Goal: Information Seeking & Learning: Learn about a topic

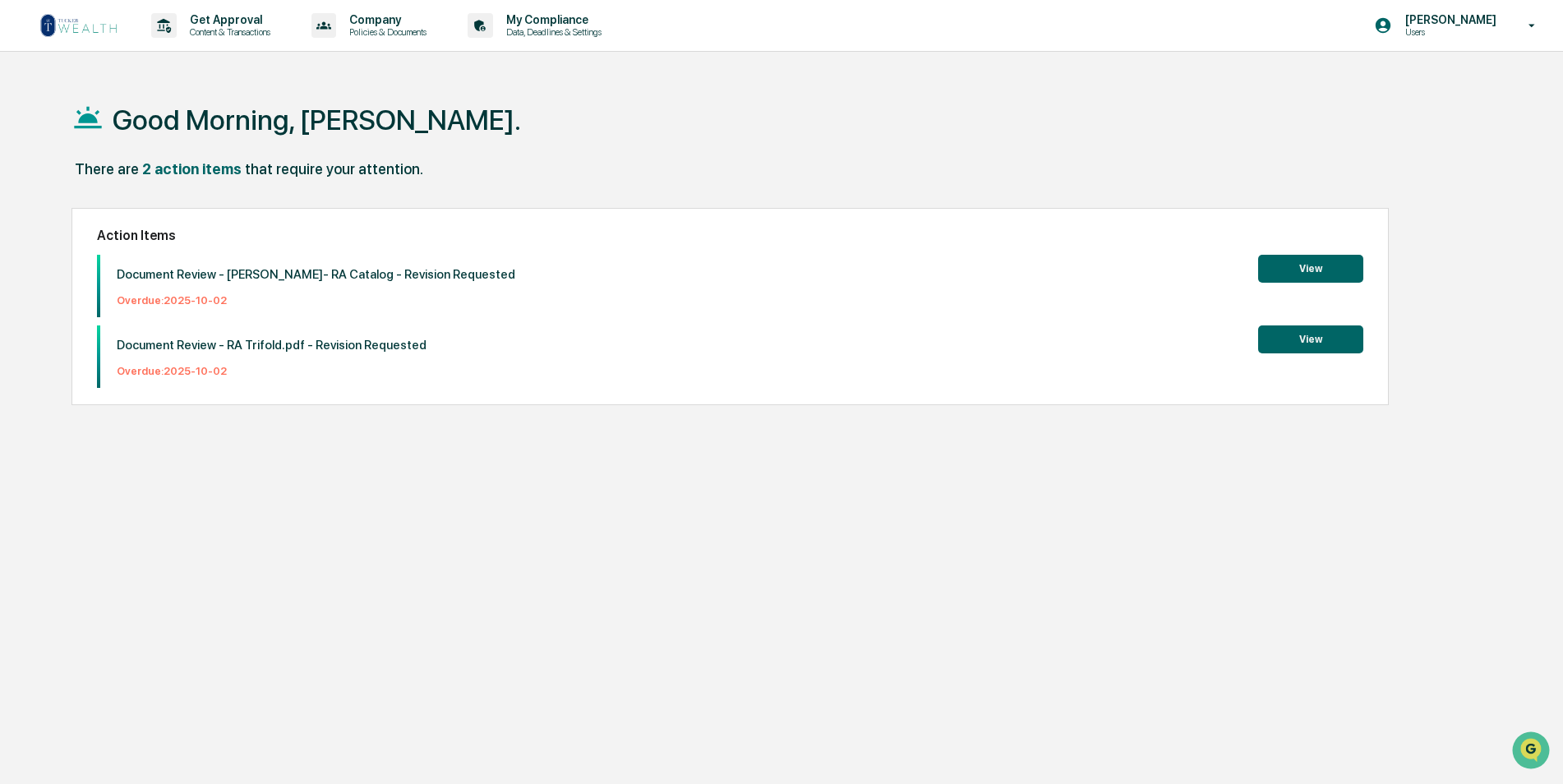
click at [1339, 267] on button "View" at bounding box center [1311, 269] width 105 height 28
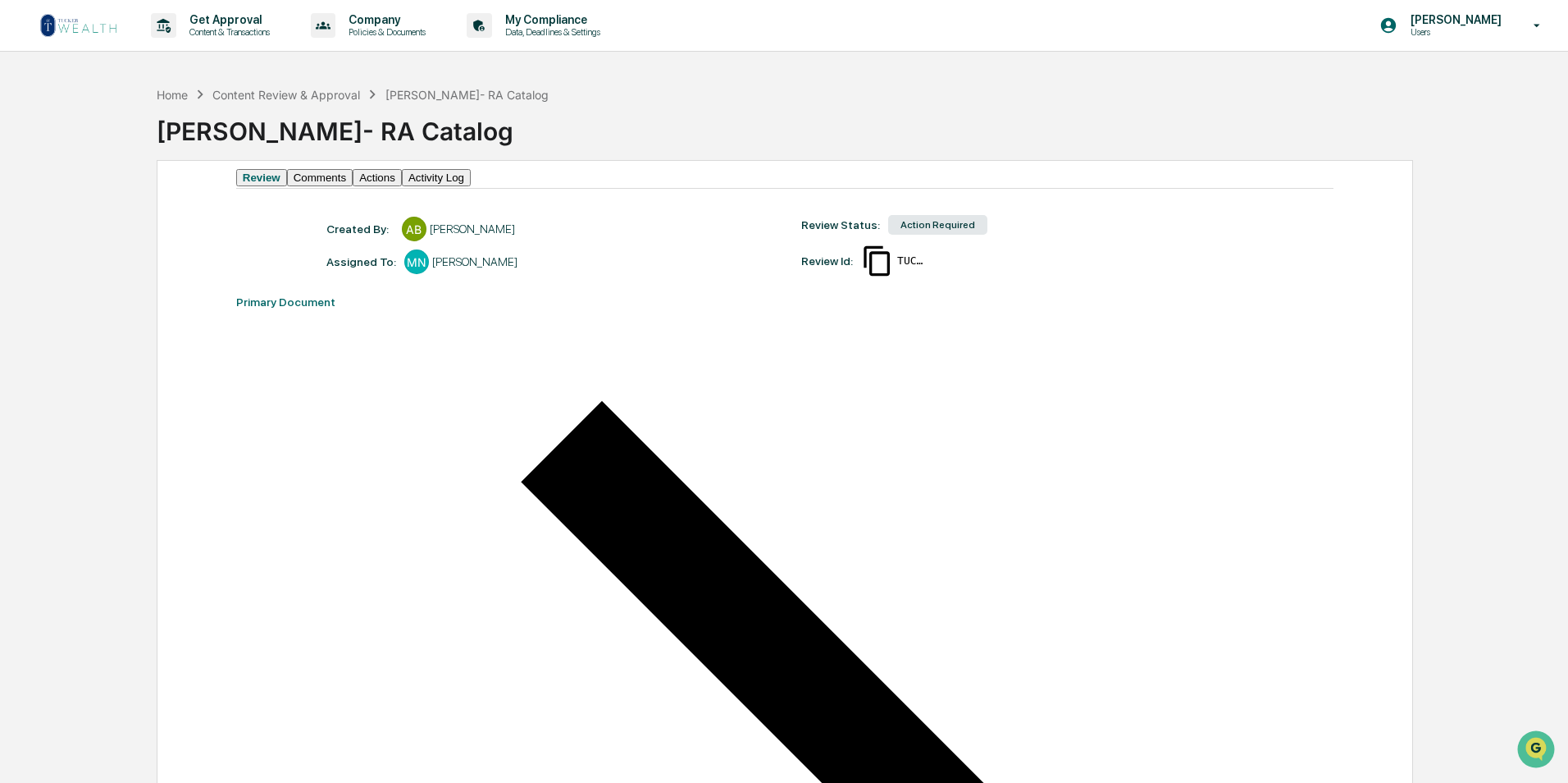
click at [352, 187] on button "Comments" at bounding box center [320, 177] width 66 height 17
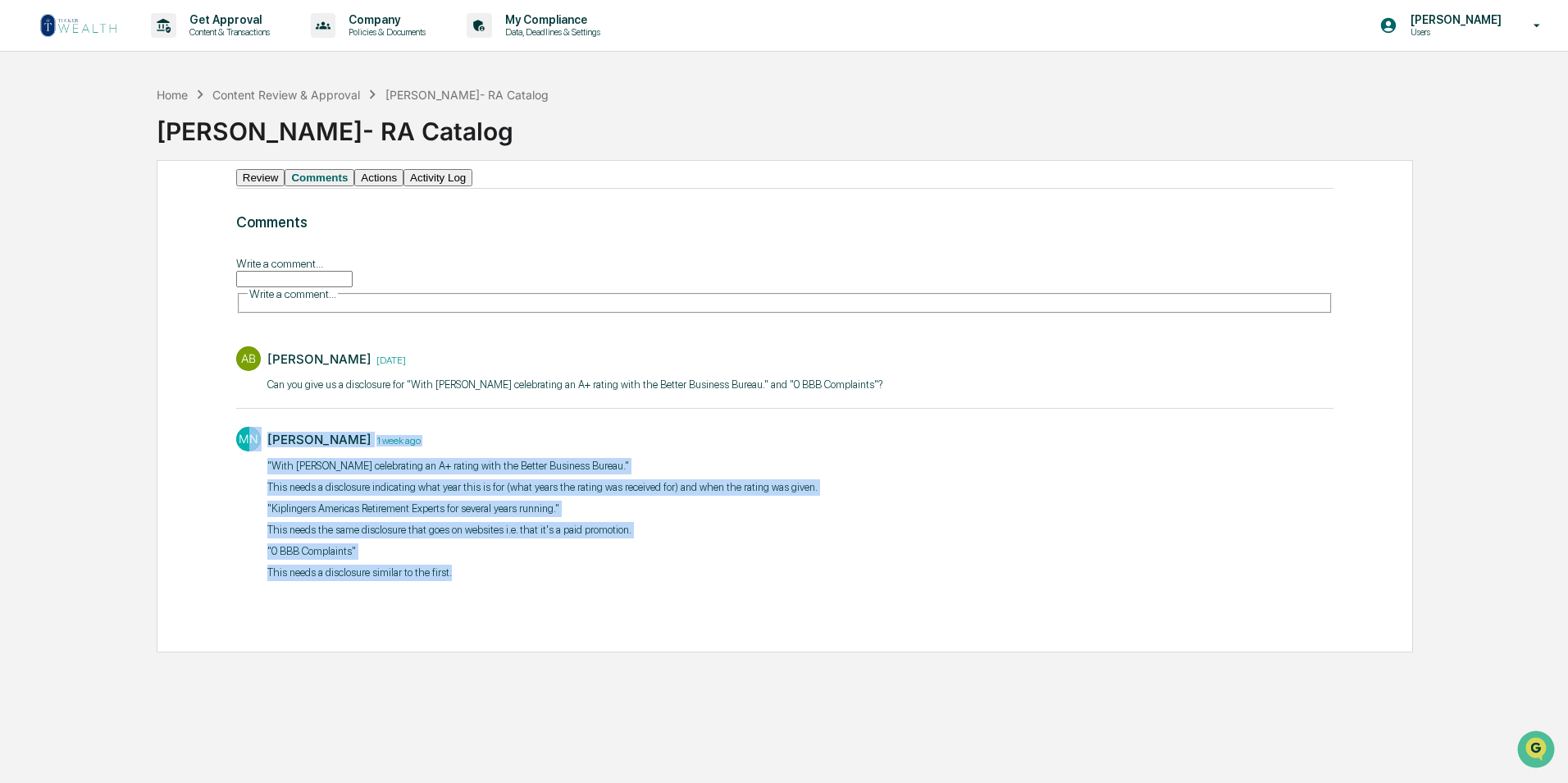
drag, startPoint x: 449, startPoint y: 587, endPoint x: 250, endPoint y: 472, distance: 229.8
click at [250, 472] on div "MN [PERSON_NAME] [DATE] "With [PERSON_NAME] celebrating an A+ rating with the B…" at bounding box center [784, 502] width 1098 height 167
drag, startPoint x: 250, startPoint y: 472, endPoint x: 351, endPoint y: 517, distance: 110.6
click at [351, 516] on p ""Kiplingers Americas Retirement Experts for several years running."" at bounding box center [542, 508] width 550 height 16
drag, startPoint x: 452, startPoint y: 582, endPoint x: 264, endPoint y: 470, distance: 218.8
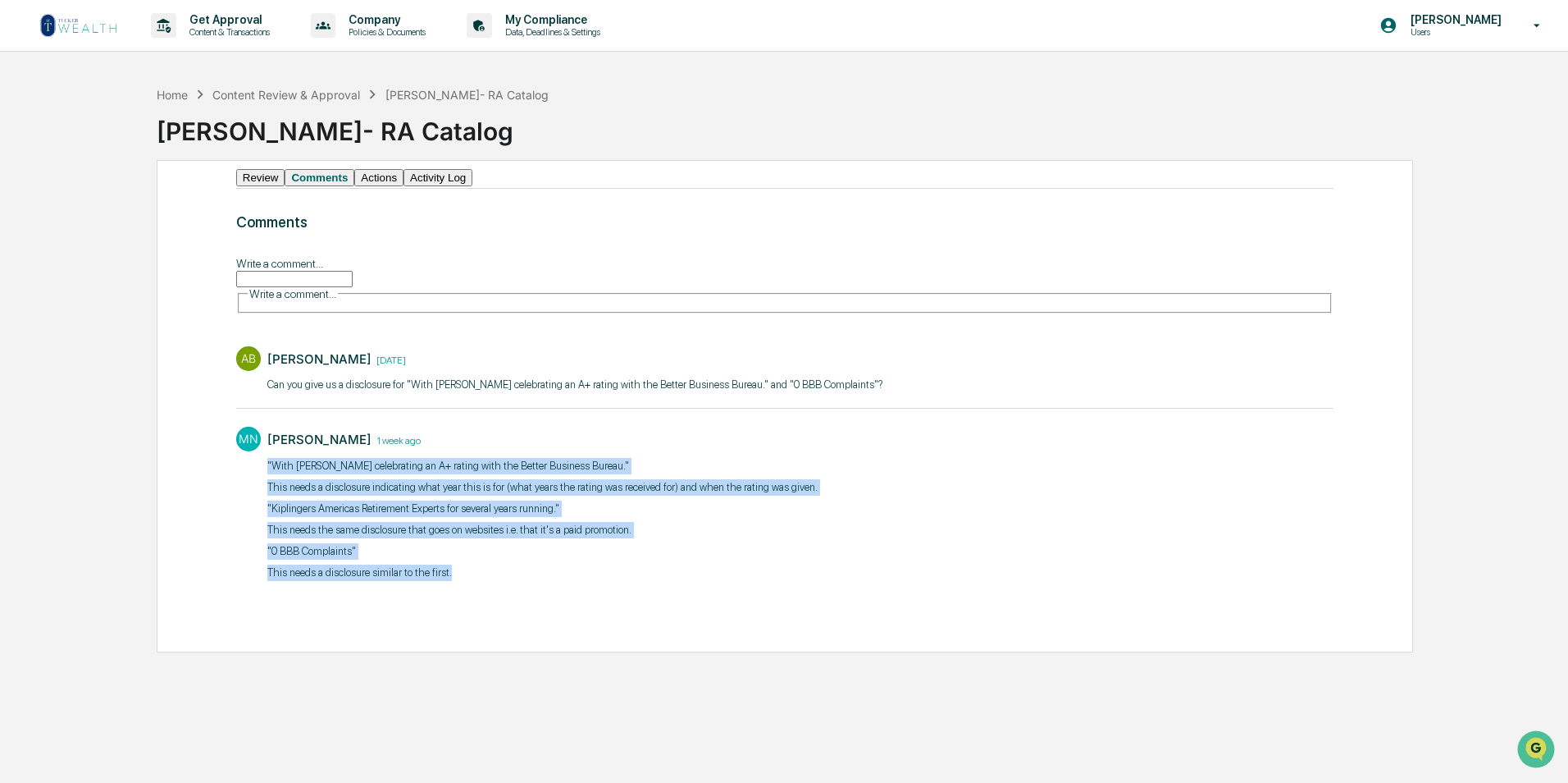
click at [264, 470] on div "MN [PERSON_NAME] [DATE] "With [PERSON_NAME] celebrating an A+ rating with the B…" at bounding box center [784, 502] width 1098 height 167
drag, startPoint x: 264, startPoint y: 470, endPoint x: 276, endPoint y: 477, distance: 13.9
copy div ""With [PERSON_NAME] celebrating an A+ rating with the Better Business Bureau." …"
click at [83, 20] on img at bounding box center [79, 25] width 79 height 26
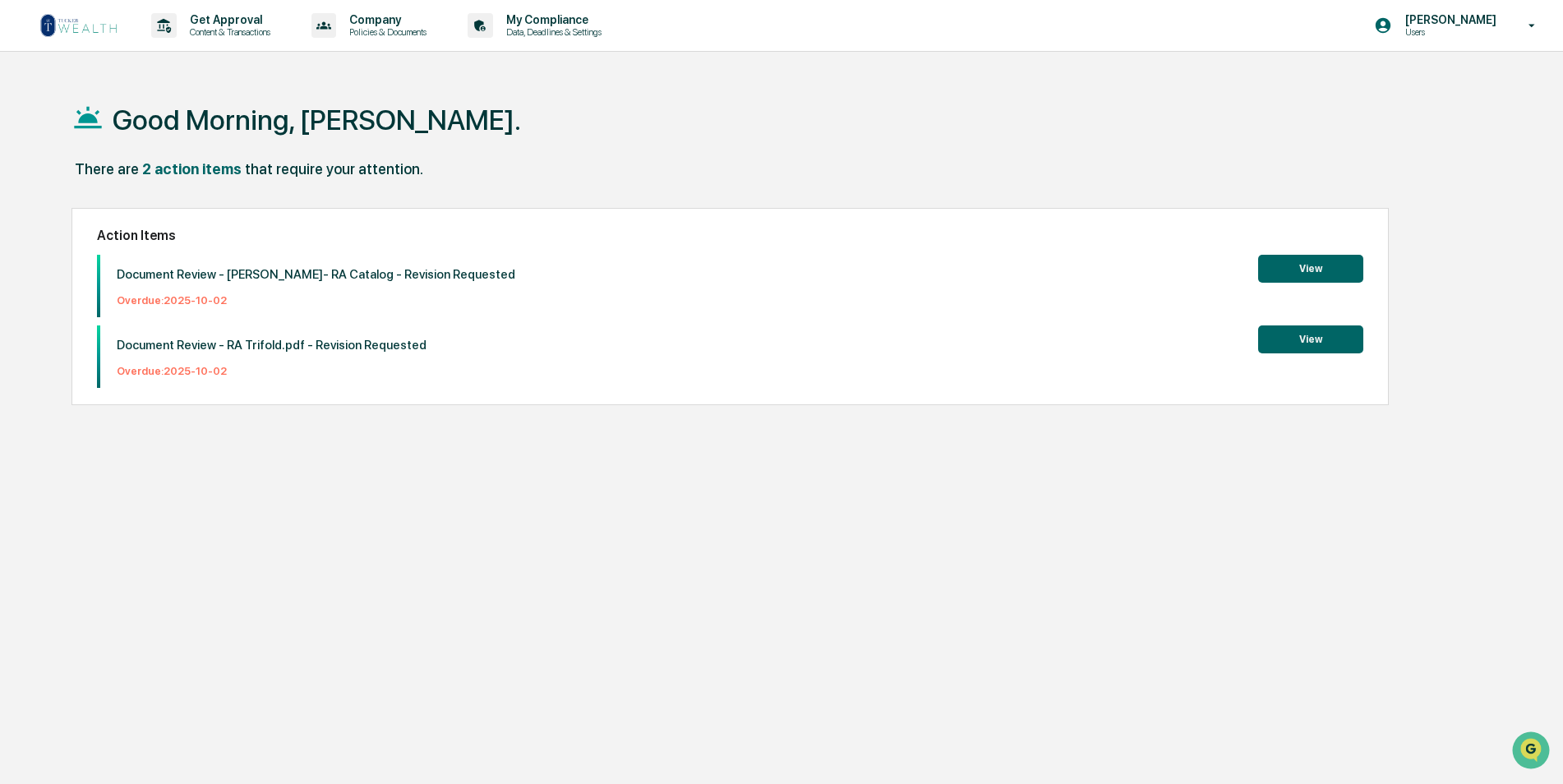
click at [1311, 345] on button "View" at bounding box center [1311, 339] width 105 height 28
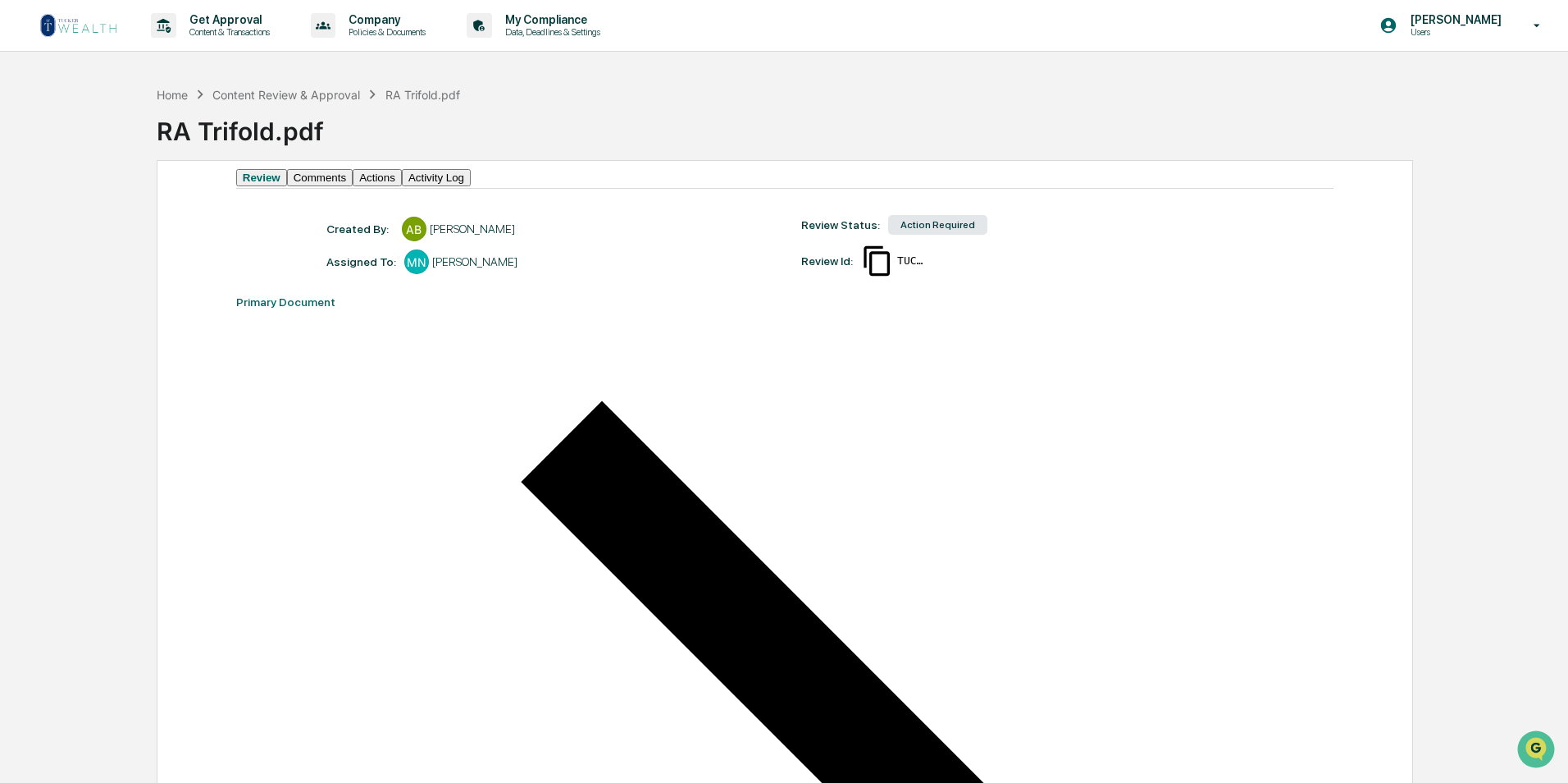
click at [352, 187] on button "Comments" at bounding box center [320, 177] width 66 height 17
